Goal: Find specific page/section: Find specific page/section

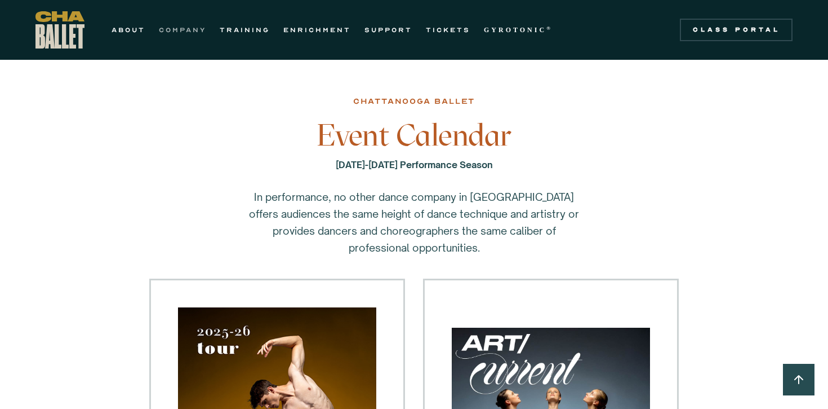
click at [192, 28] on link "COMPANY" at bounding box center [182, 30] width 47 height 14
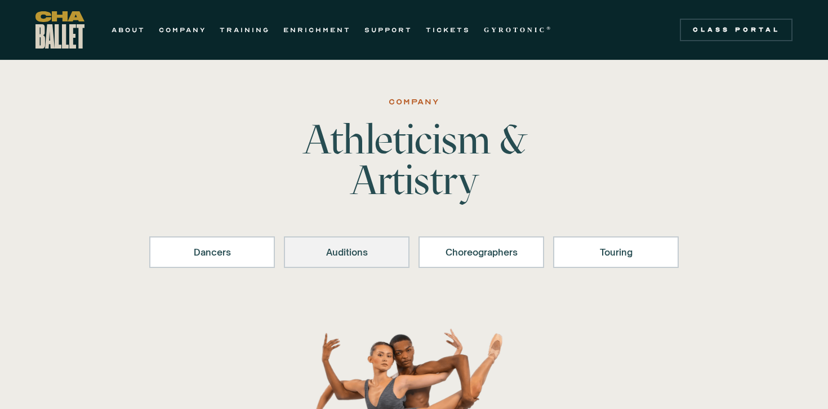
click at [389, 242] on link "Auditions" at bounding box center [347, 252] width 126 height 32
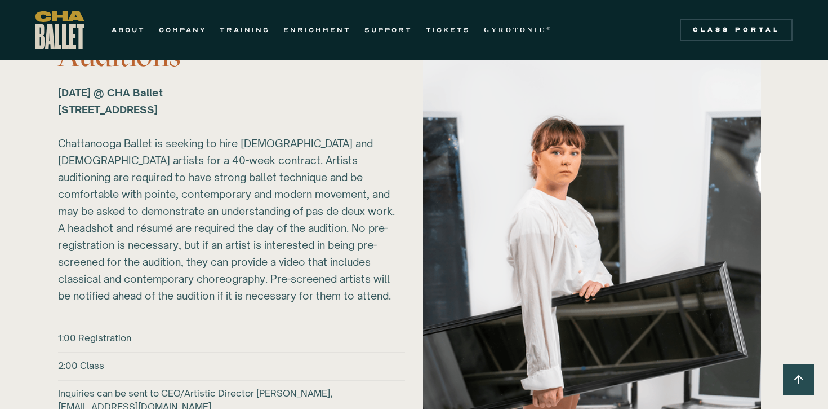
scroll to position [1535, 0]
